Goal: Task Accomplishment & Management: Manage account settings

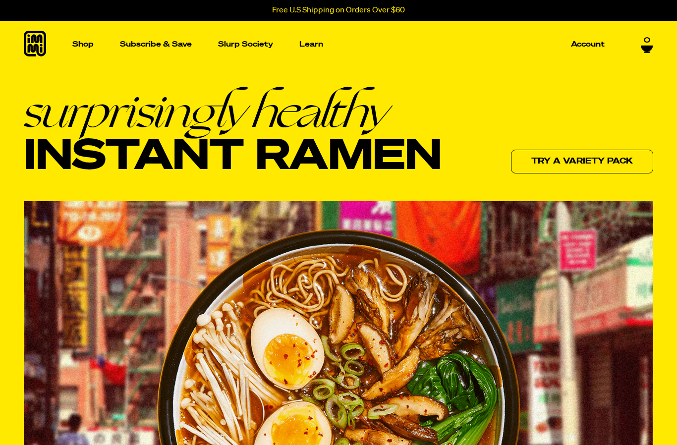
click at [587, 46] on p "Account" at bounding box center [588, 44] width 34 height 7
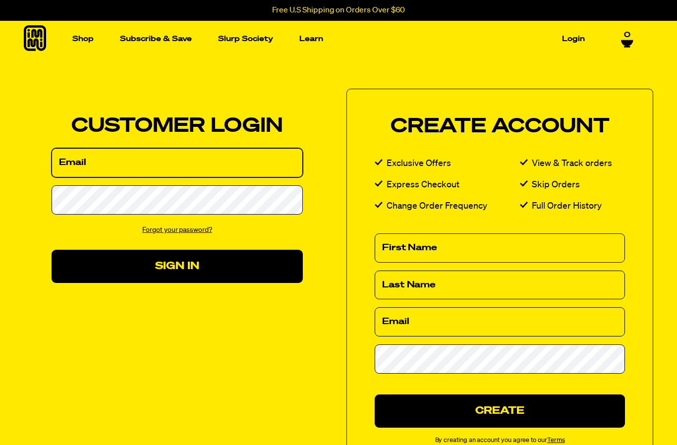
type input "[EMAIL_ADDRESS][DOMAIN_NAME]"
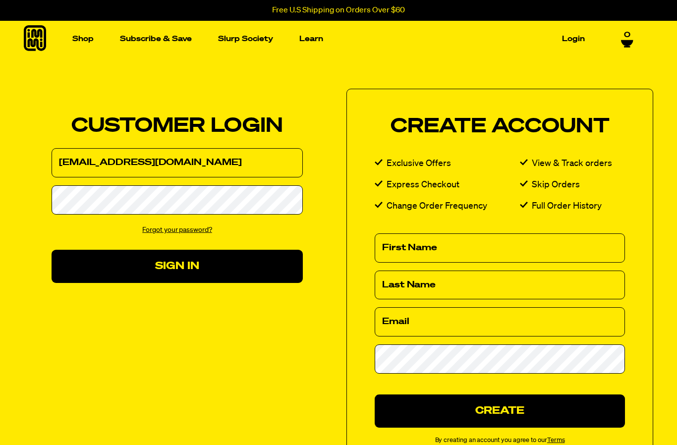
click at [177, 266] on button "Sign In" at bounding box center [177, 266] width 251 height 33
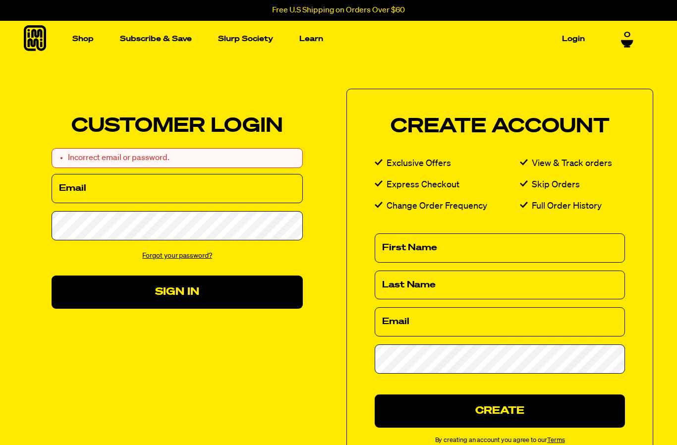
click at [159, 254] on link "Forgot your password?" at bounding box center [177, 255] width 70 height 7
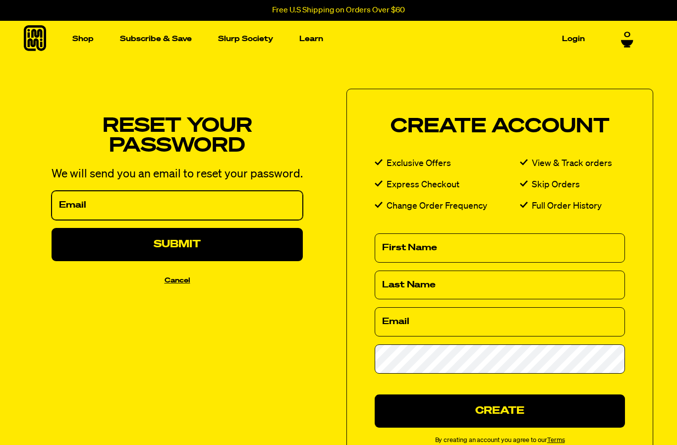
click at [92, 202] on input "Email" at bounding box center [177, 205] width 251 height 29
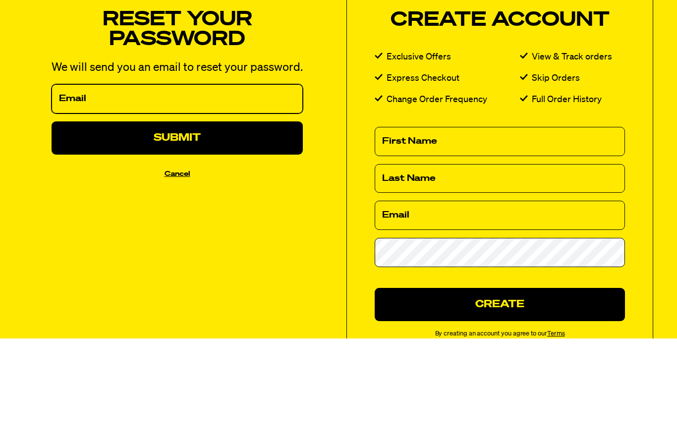
type input "[EMAIL_ADDRESS][DOMAIN_NAME]"
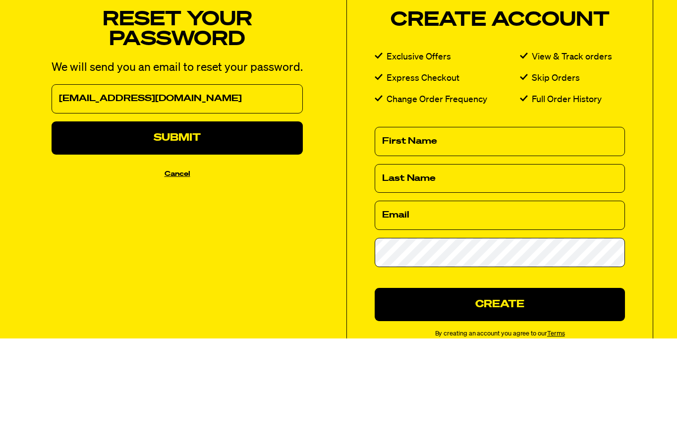
scroll to position [107, 0]
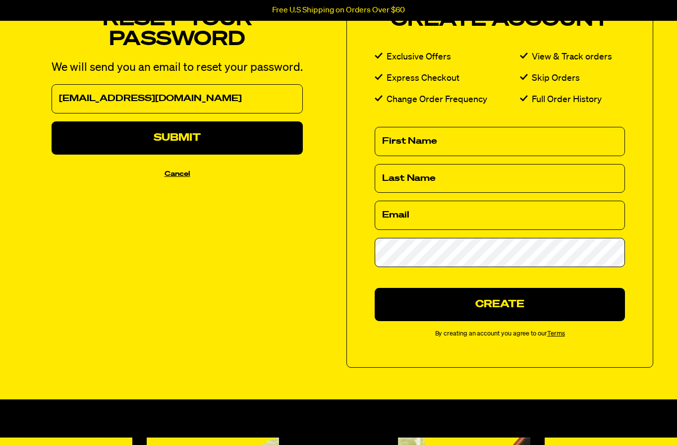
click at [116, 144] on button "Submit" at bounding box center [177, 137] width 251 height 33
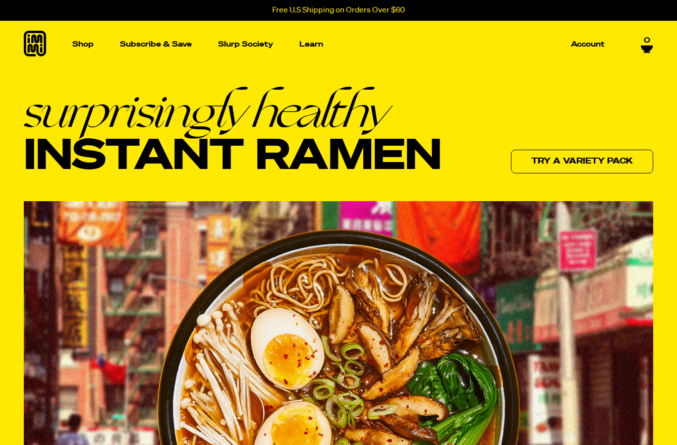
click at [589, 48] on p "Account" at bounding box center [588, 44] width 34 height 7
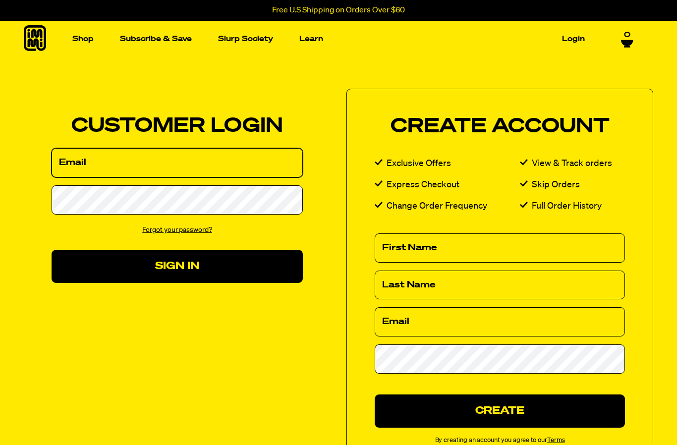
type input "[EMAIL_ADDRESS][DOMAIN_NAME]"
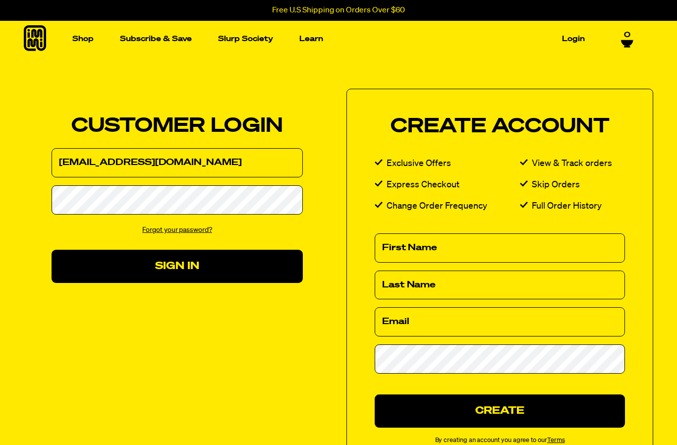
click at [177, 266] on button "Sign In" at bounding box center [177, 266] width 251 height 33
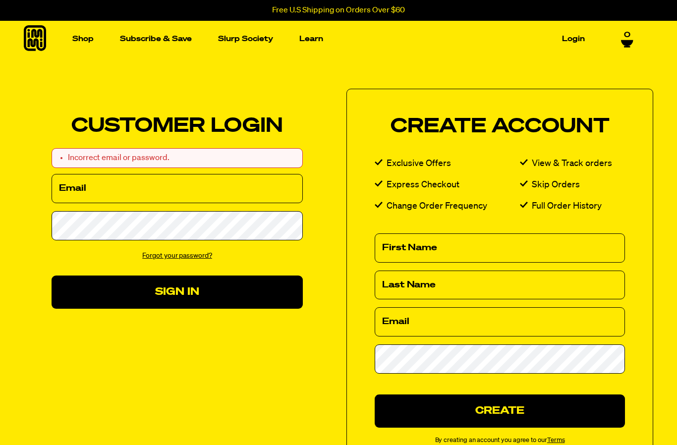
click at [599, 180] on li "Skip Orders" at bounding box center [572, 185] width 105 height 14
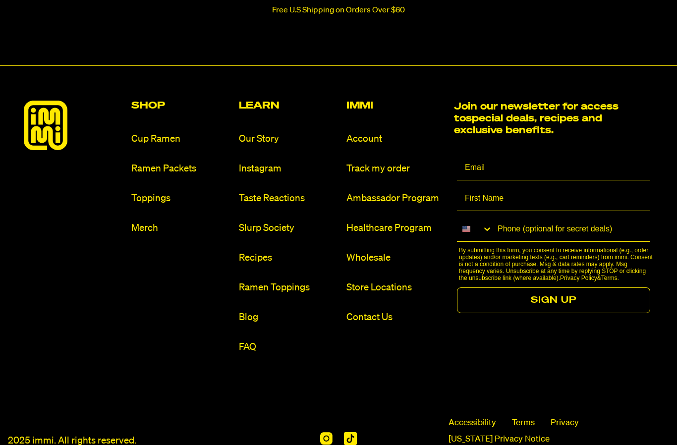
scroll to position [665, 0]
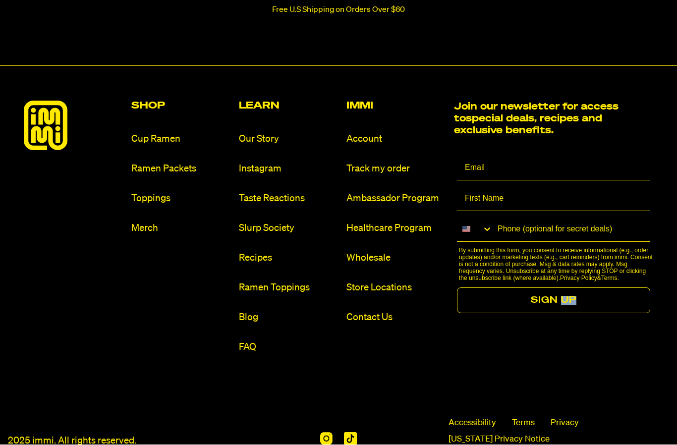
click at [620, 321] on div "Join our newsletter for access to special deals, recipes and exclusive benefits…" at bounding box center [553, 229] width 199 height 256
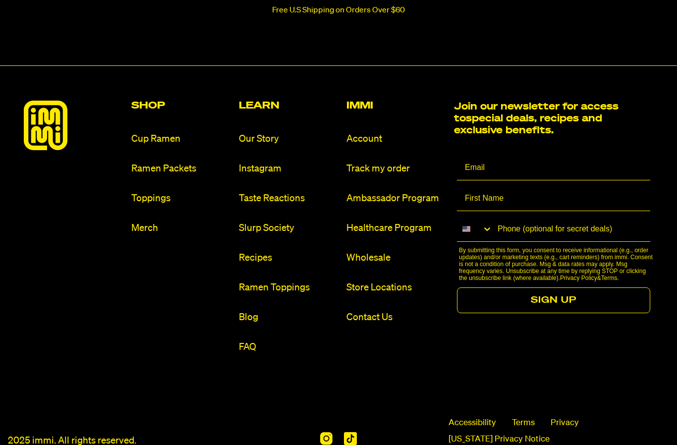
click at [370, 321] on link "Contact Us" at bounding box center [396, 317] width 100 height 13
